Goal: Navigation & Orientation: Find specific page/section

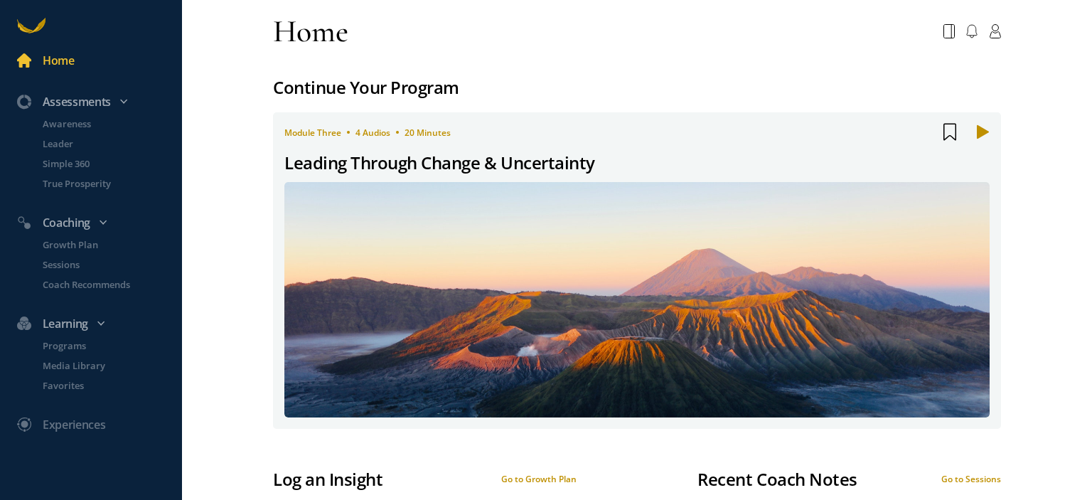
click at [321, 87] on div "Continue Your Program" at bounding box center [637, 87] width 728 height 27
click at [331, 87] on div "Continue Your Program" at bounding box center [637, 87] width 728 height 27
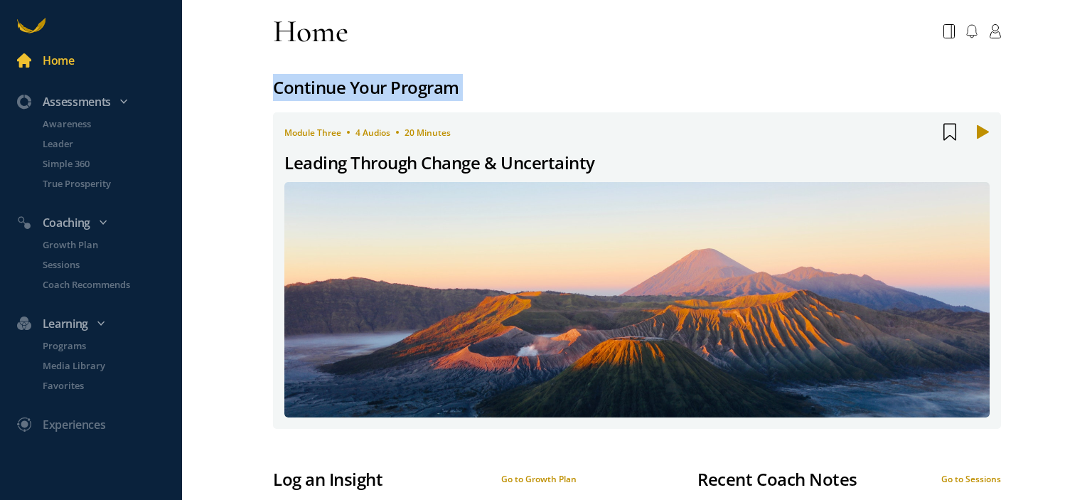
click at [331, 87] on div "Continue Your Program" at bounding box center [637, 87] width 728 height 27
click at [358, 85] on div "Continue Your Program" at bounding box center [637, 87] width 728 height 27
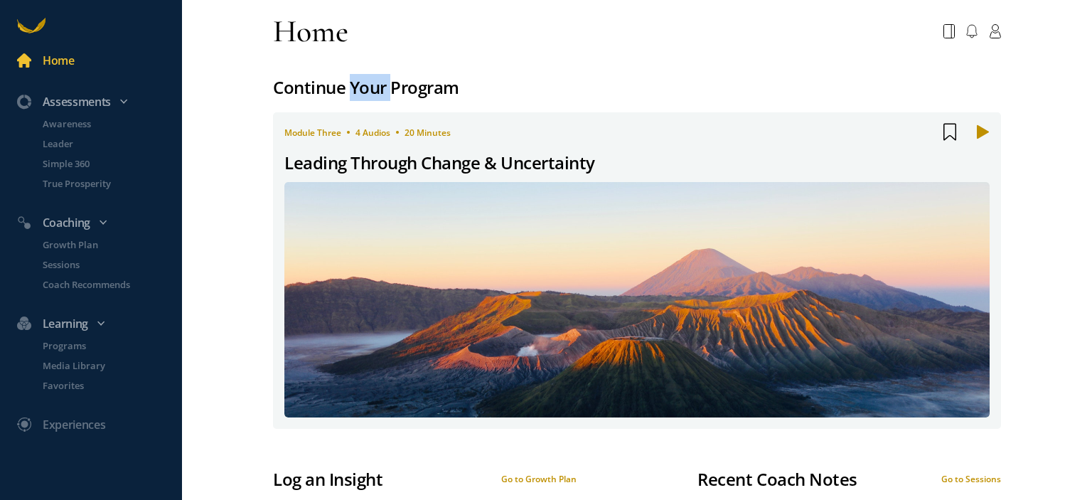
click at [358, 85] on div "Continue Your Program" at bounding box center [637, 87] width 728 height 27
click at [421, 80] on div "Continue Your Program" at bounding box center [637, 87] width 728 height 27
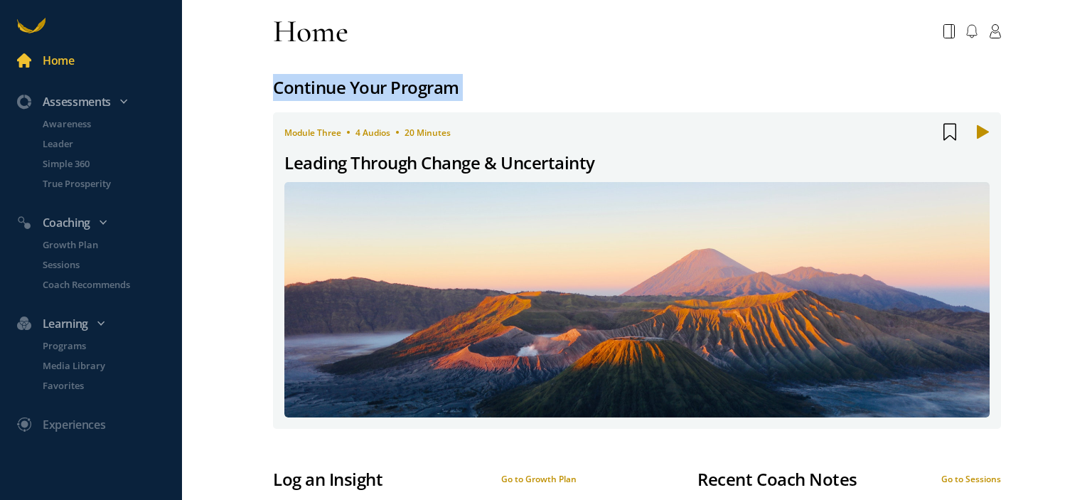
click at [421, 80] on div "Continue Your Program" at bounding box center [637, 87] width 728 height 27
click at [442, 78] on div "Continue Your Program" at bounding box center [637, 87] width 728 height 27
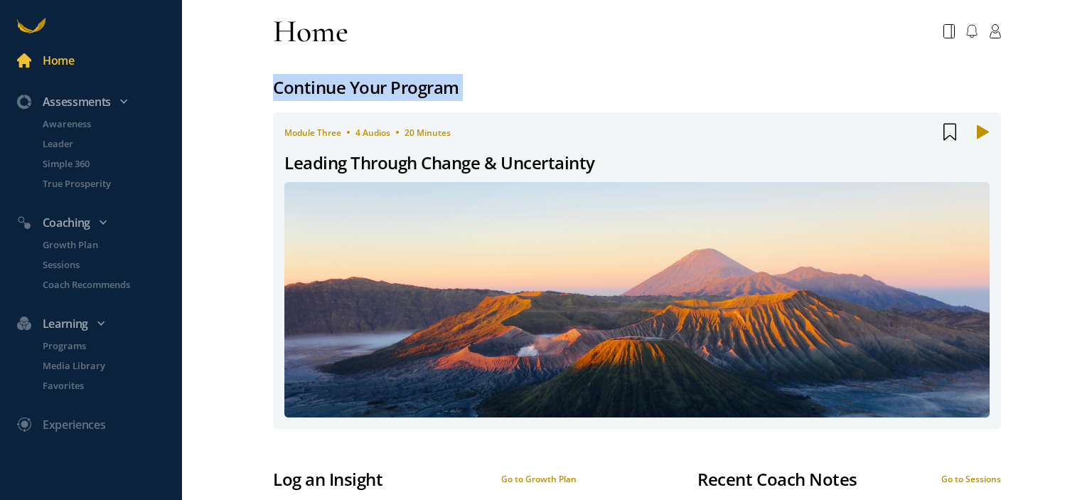
click at [495, 75] on div "Continue Your Program" at bounding box center [637, 87] width 728 height 27
click at [344, 82] on div "Continue Your Program" at bounding box center [637, 87] width 728 height 27
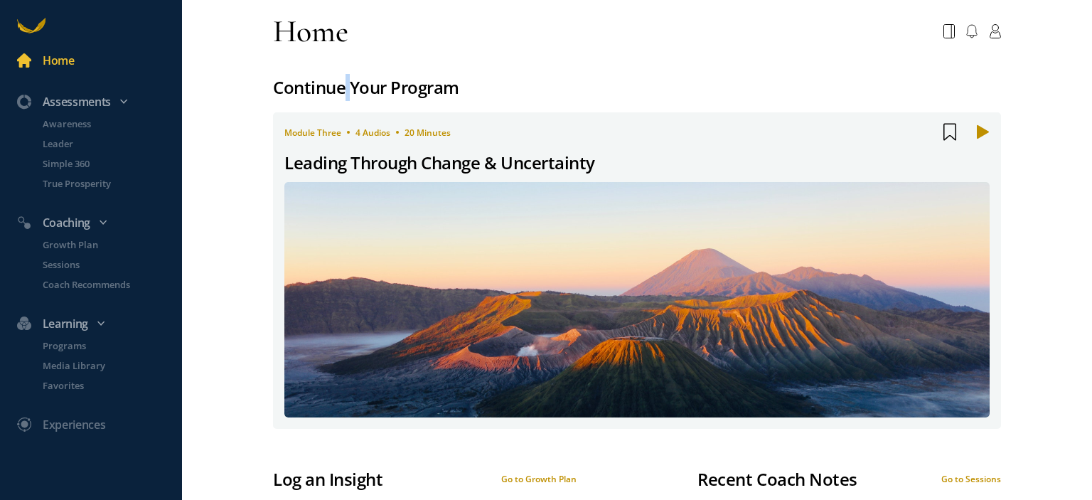
click at [344, 82] on div "Continue Your Program" at bounding box center [637, 87] width 728 height 27
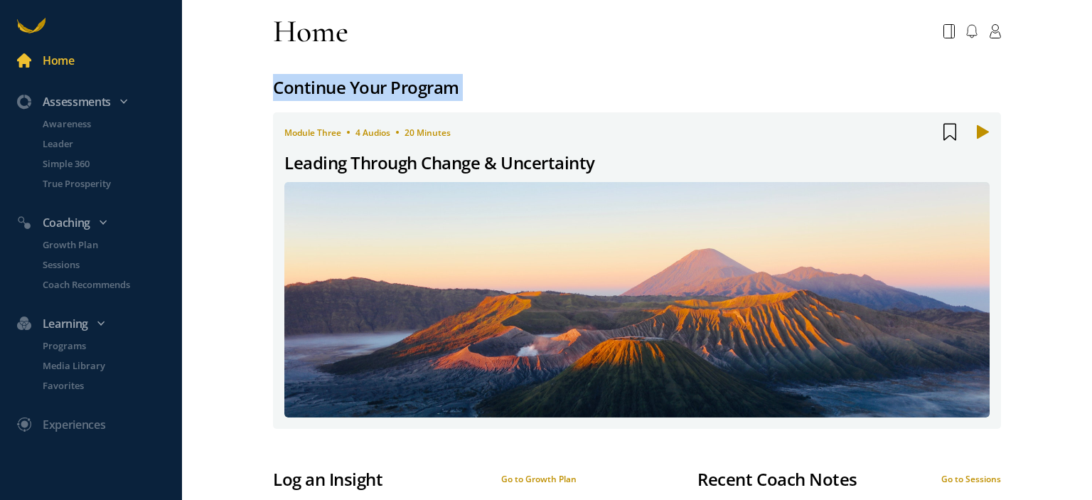
click at [344, 82] on div "Continue Your Program" at bounding box center [637, 87] width 728 height 27
click at [545, 77] on div "Continue Your Program" at bounding box center [637, 87] width 728 height 27
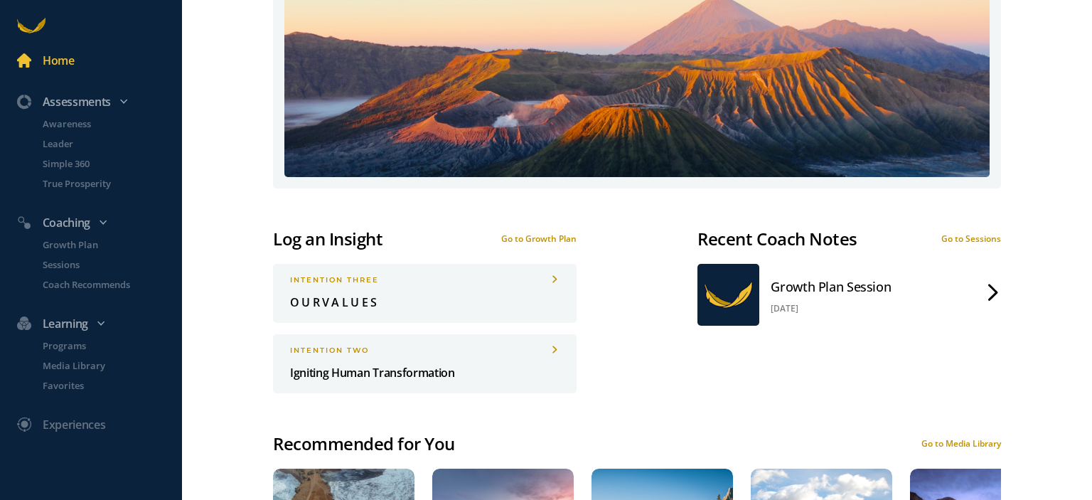
scroll to position [213, 0]
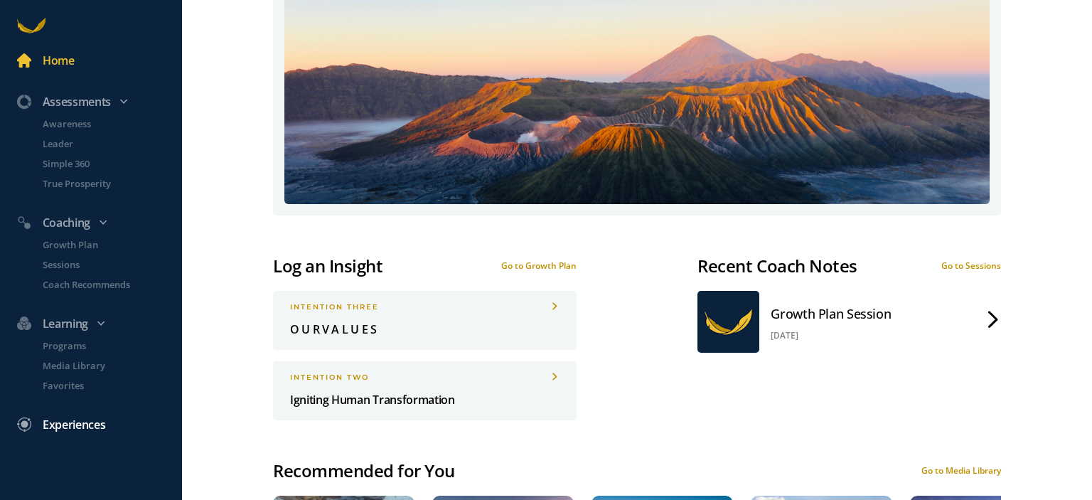
click at [87, 420] on div "Experiences" at bounding box center [74, 424] width 63 height 18
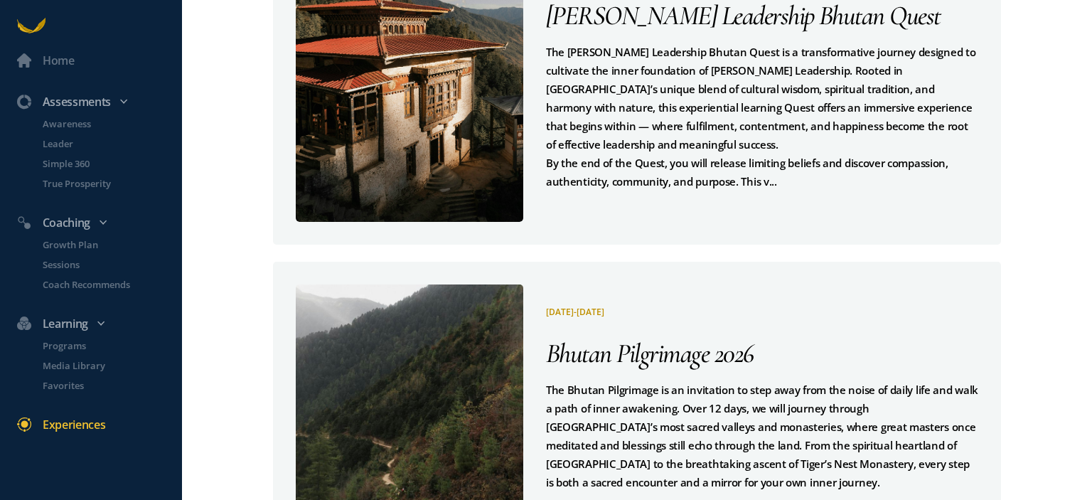
scroll to position [1899, 0]
